Goal: Information Seeking & Learning: Learn about a topic

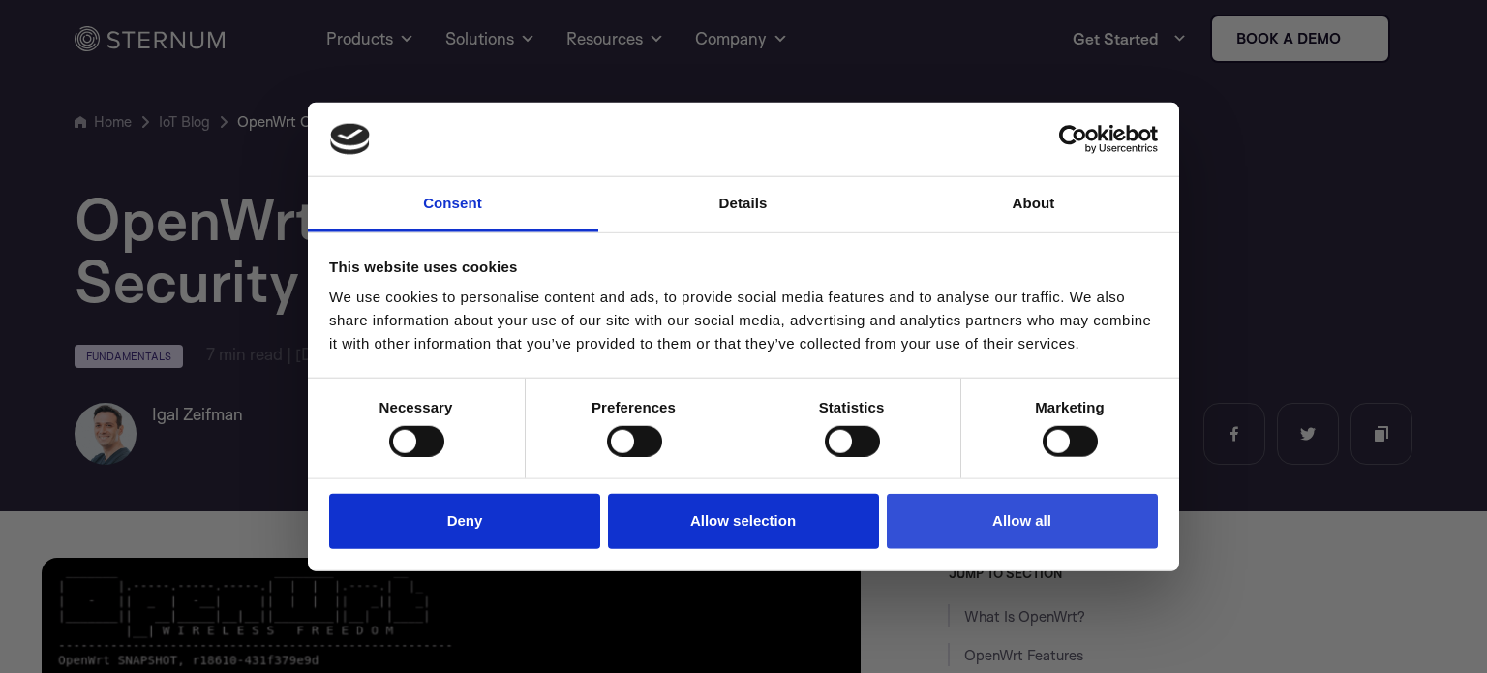
drag, startPoint x: 0, startPoint y: 0, endPoint x: 964, endPoint y: 507, distance: 1089.4
click at [964, 507] on button "Allow all" at bounding box center [1022, 521] width 271 height 55
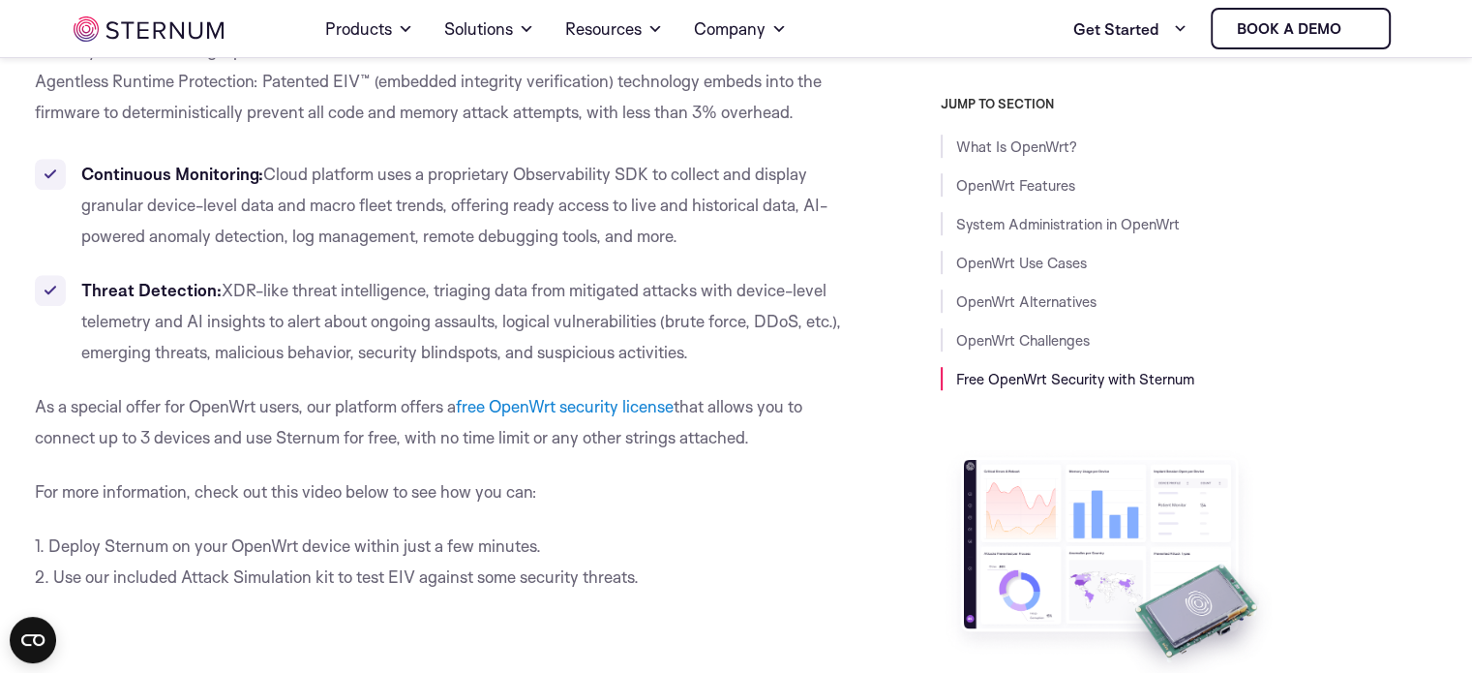
scroll to position [8450, 0]
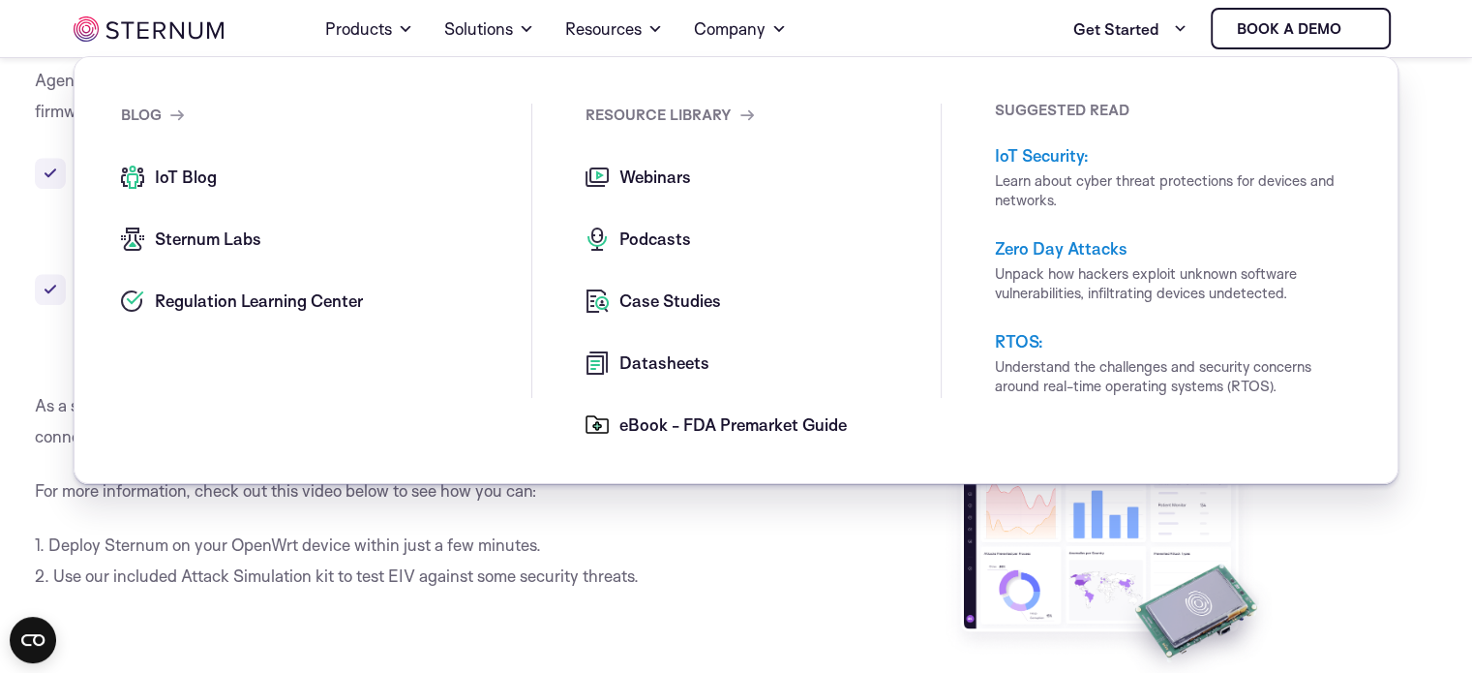
click at [197, 175] on span "IoT Blog" at bounding box center [183, 177] width 67 height 23
click at [661, 371] on span "Datasheets" at bounding box center [662, 362] width 95 height 23
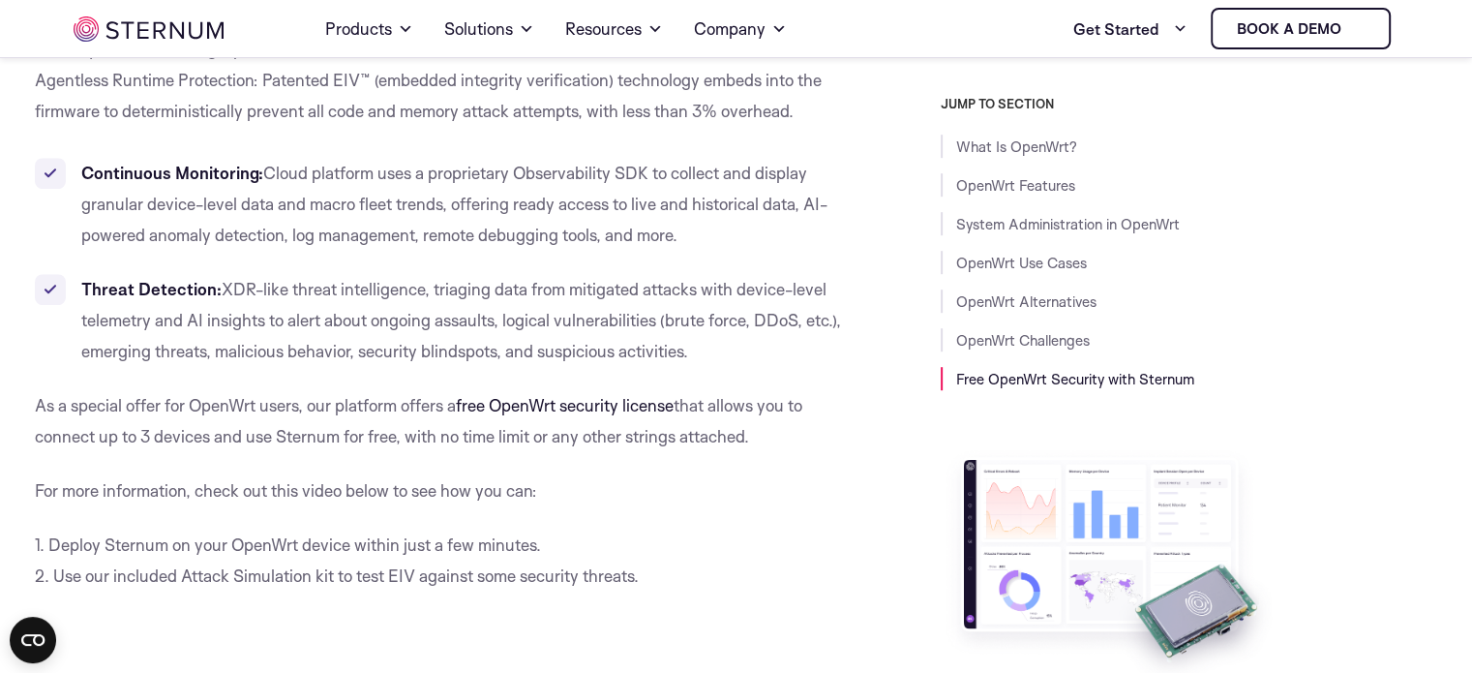
click at [484, 415] on link "free OpenWrt security license" at bounding box center [565, 405] width 218 height 20
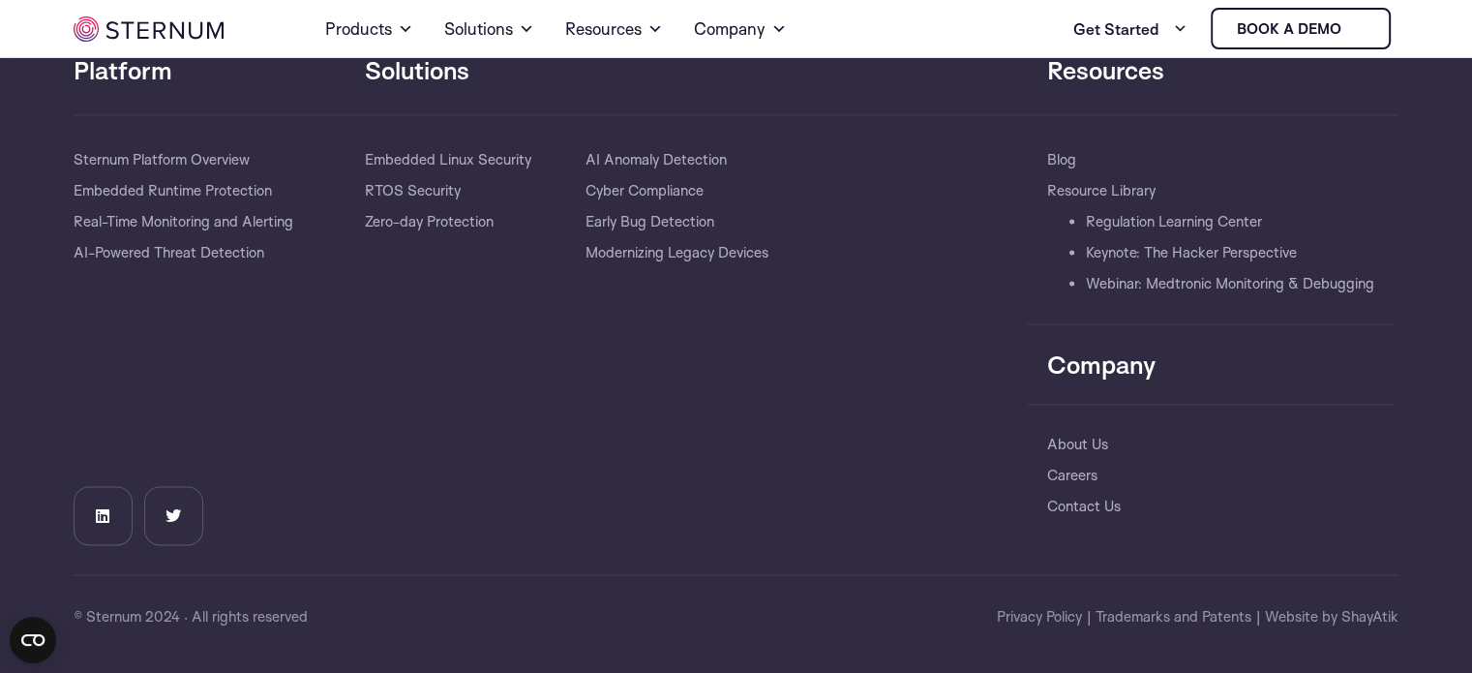
scroll to position [10285, 0]
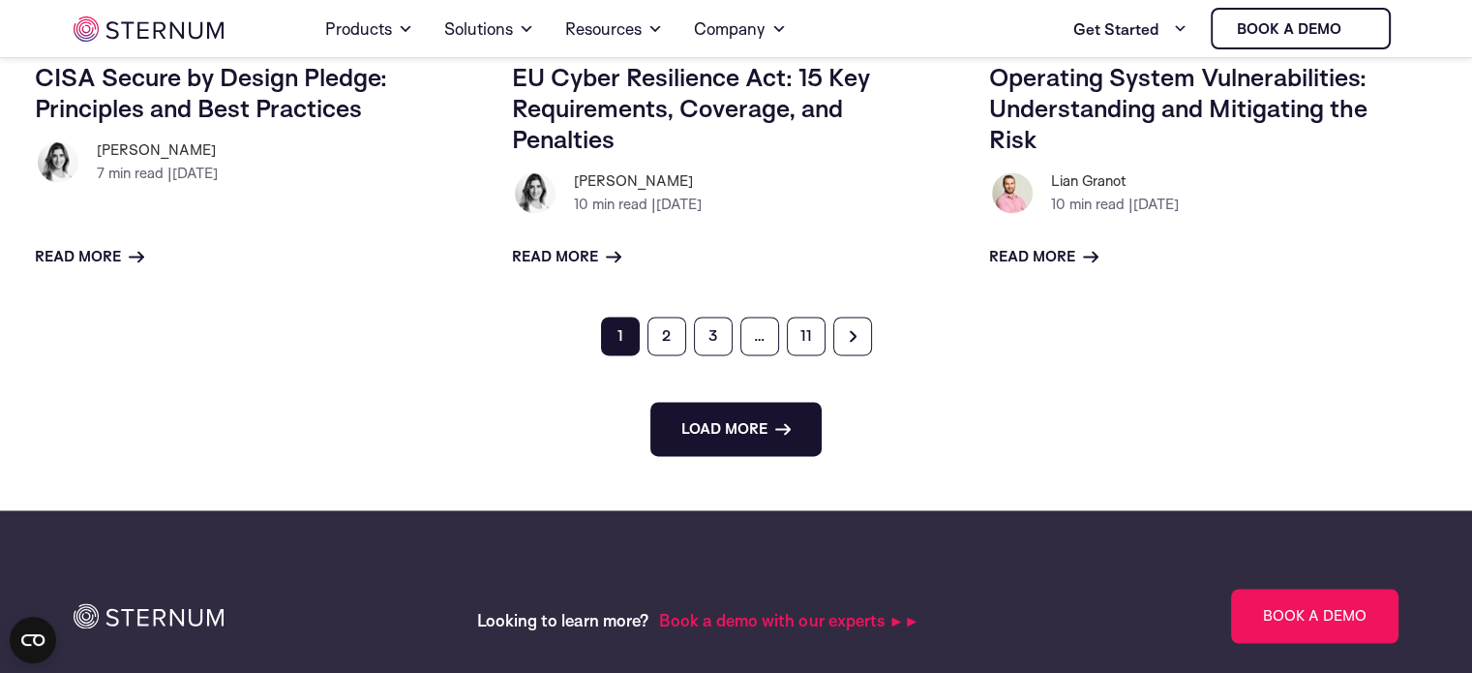
scroll to position [2910, 0]
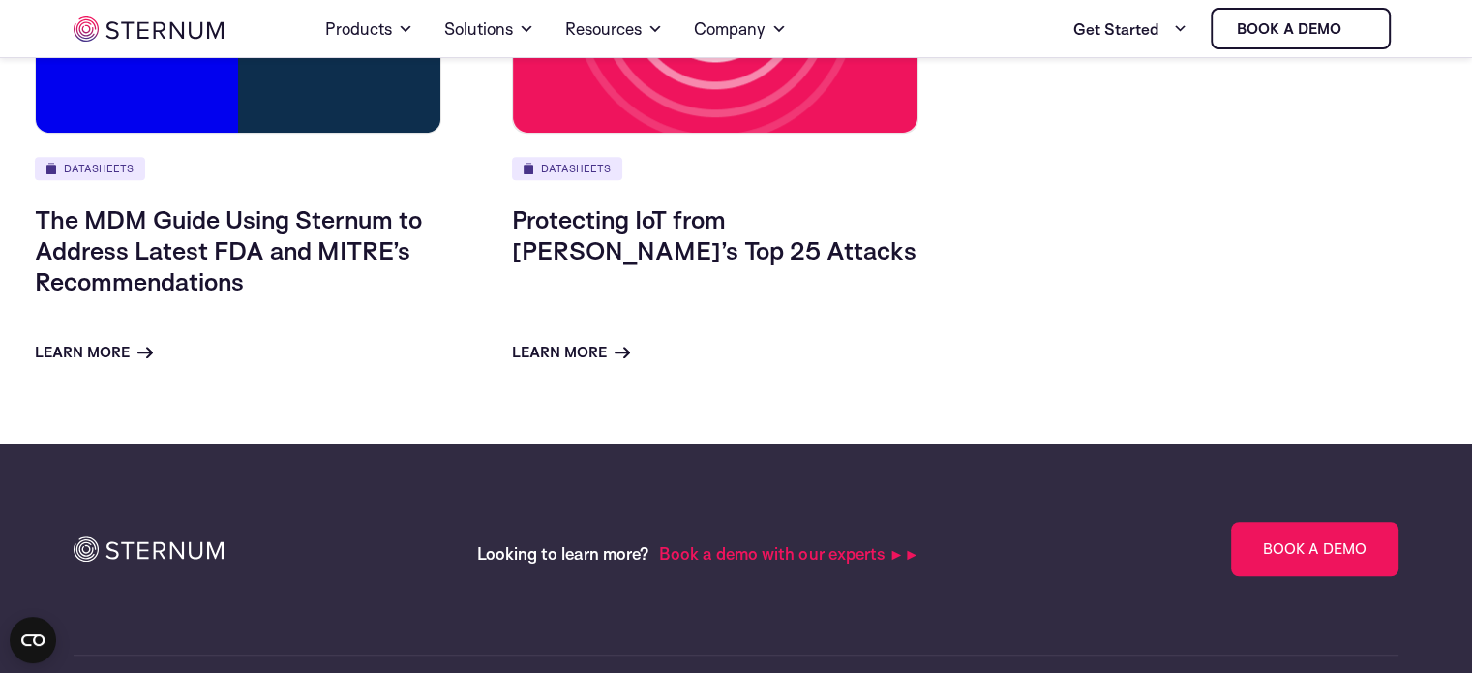
scroll to position [1144, 0]
